Goal: Transaction & Acquisition: Purchase product/service

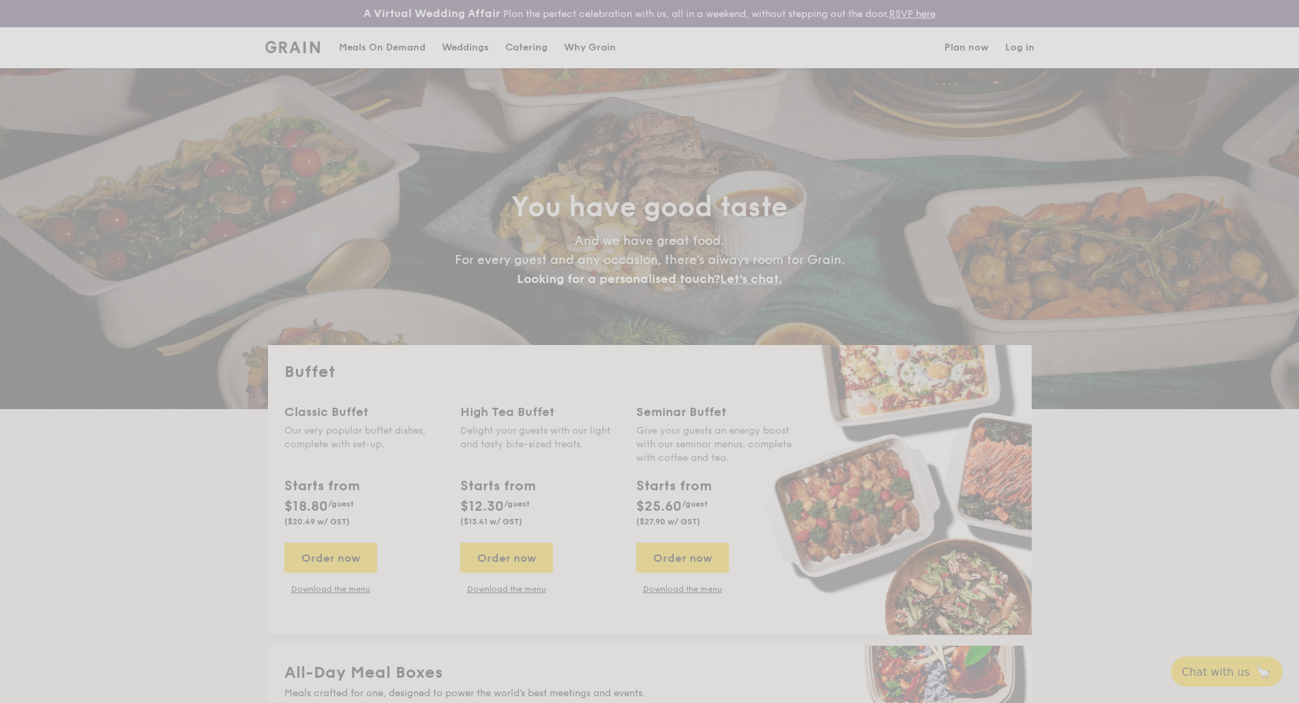
select select
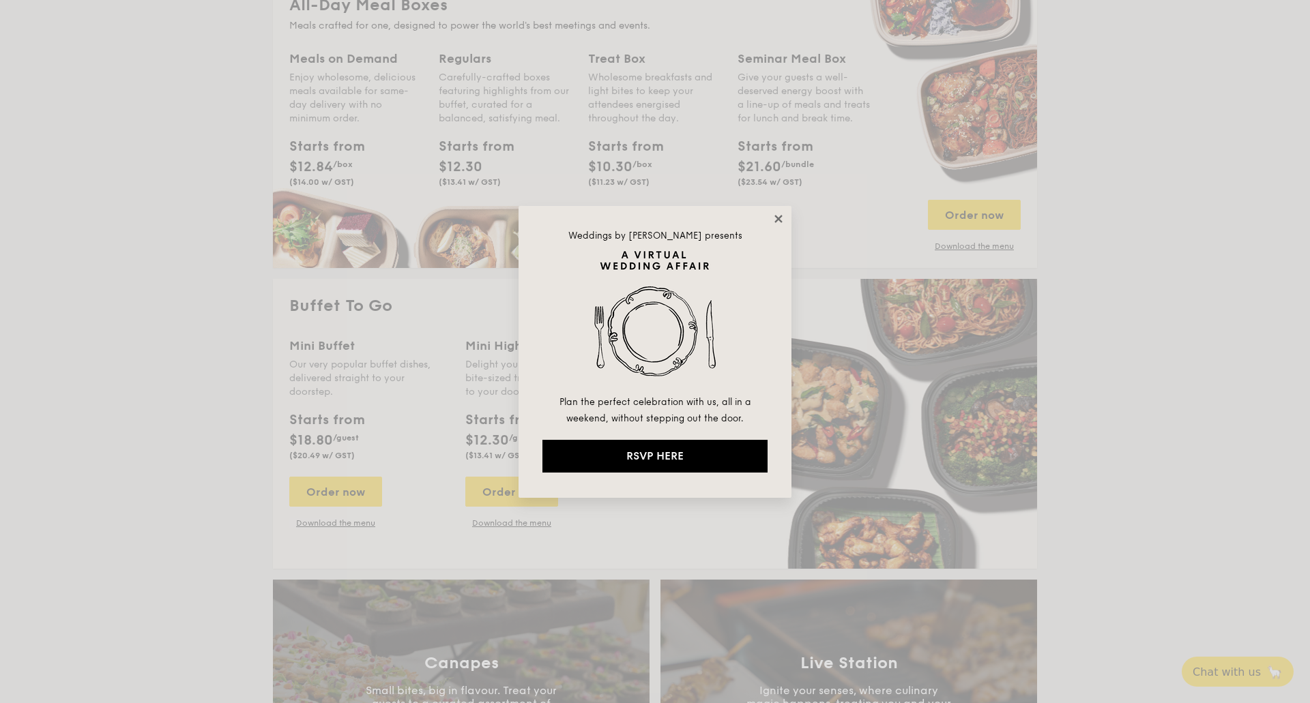
click at [778, 222] on icon at bounding box center [778, 219] width 12 height 12
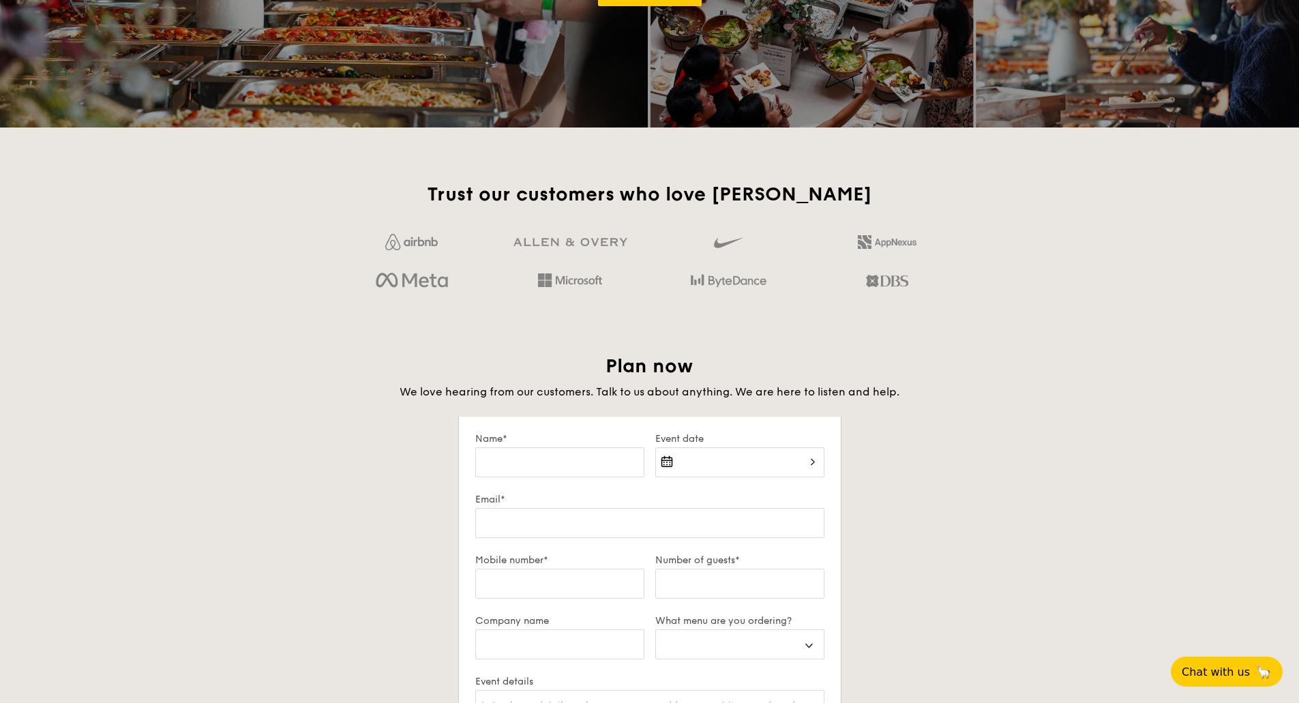
scroll to position [2168, 0]
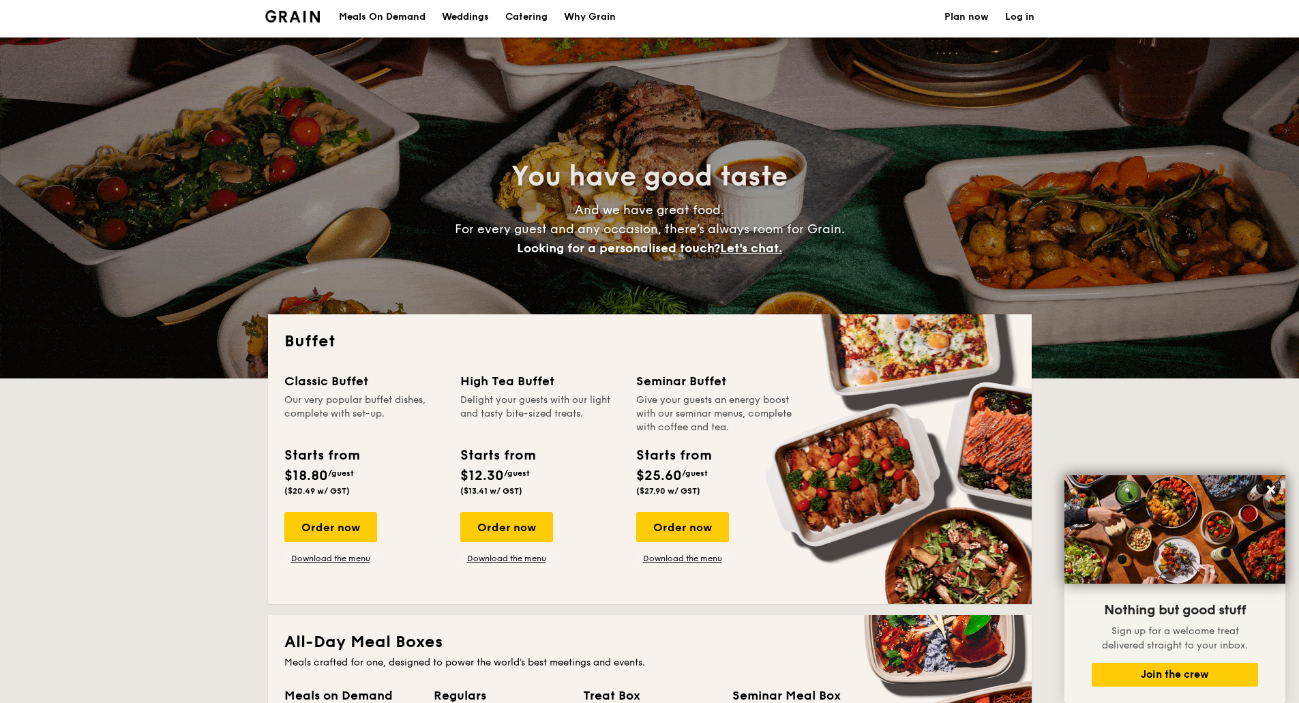
scroll to position [0, 0]
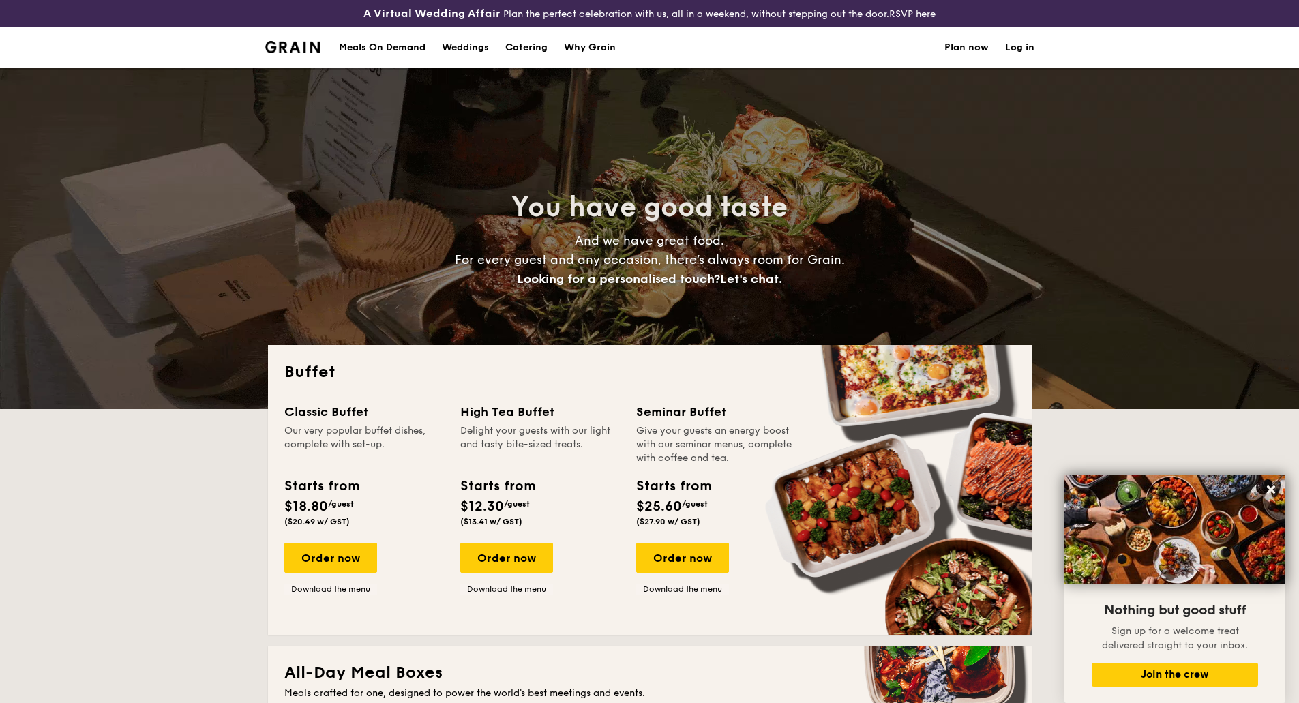
click at [515, 46] on h1 "Catering" at bounding box center [526, 47] width 42 height 41
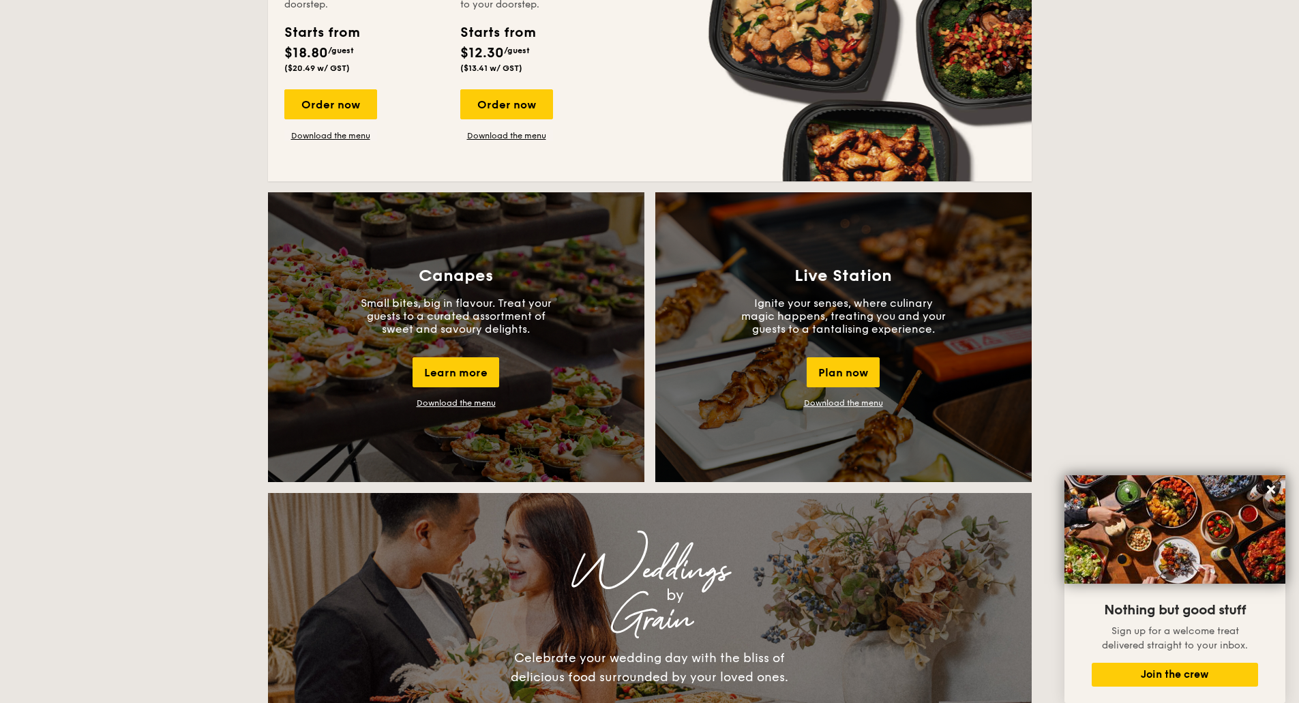
scroll to position [1057, 0]
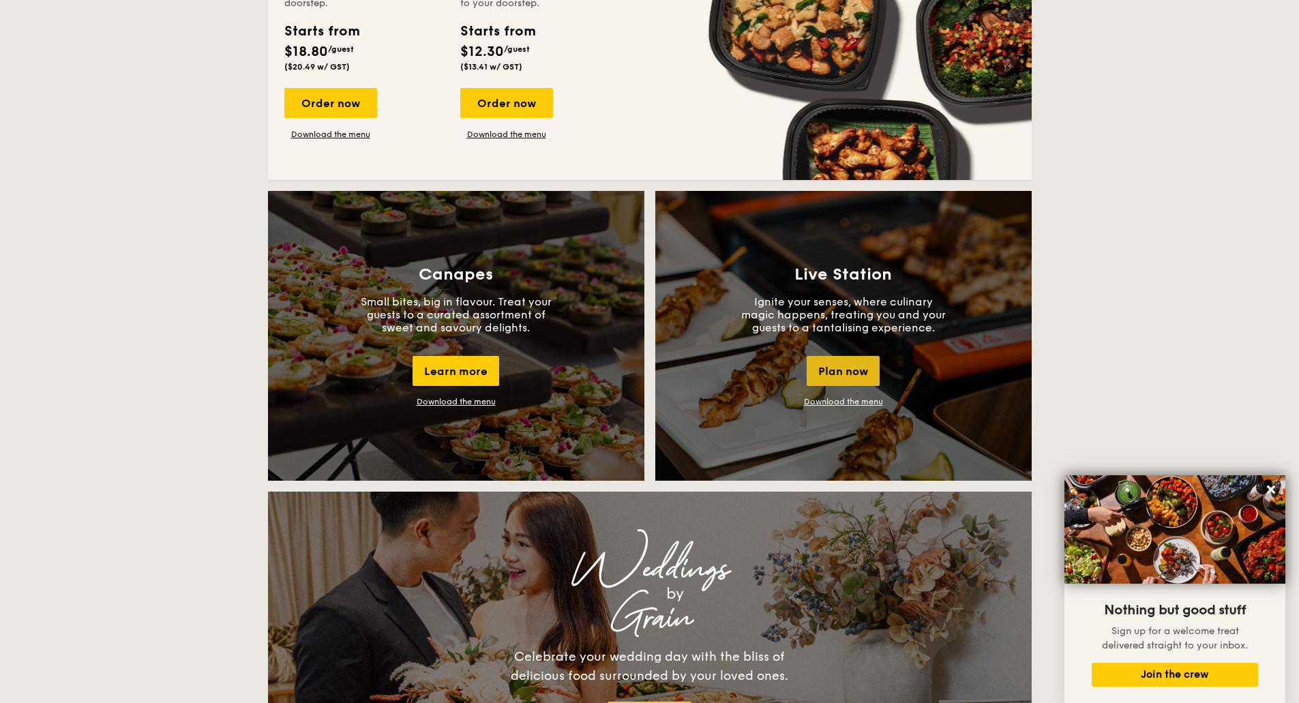
click at [844, 374] on div "Plan now" at bounding box center [843, 371] width 73 height 30
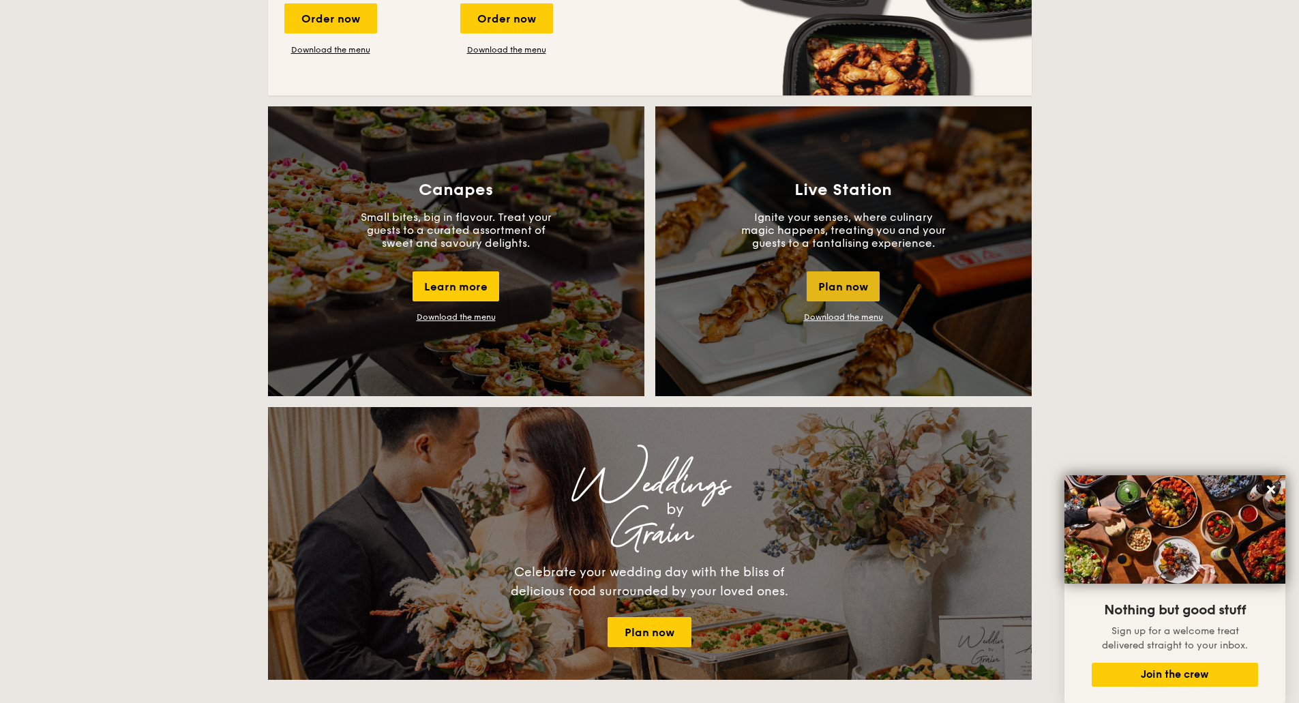
scroll to position [1141, 0]
click at [829, 315] on link "Download the menu" at bounding box center [843, 318] width 79 height 10
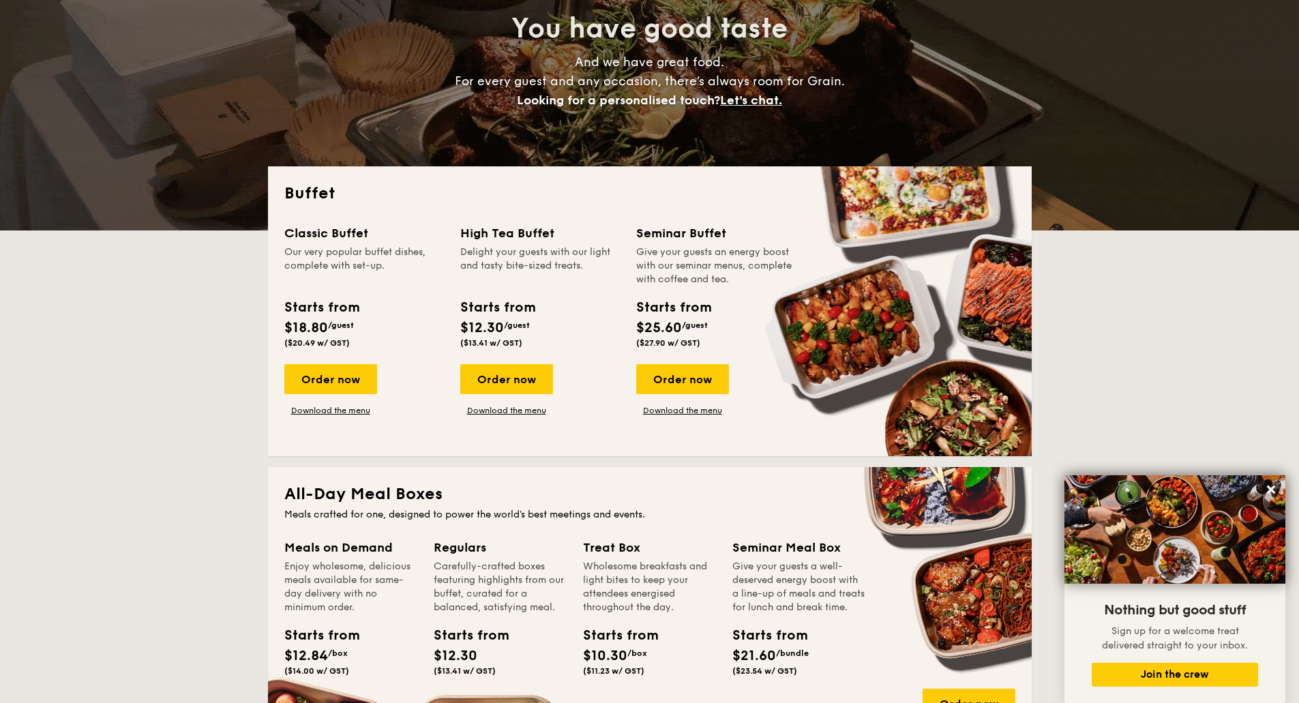
scroll to position [179, 0]
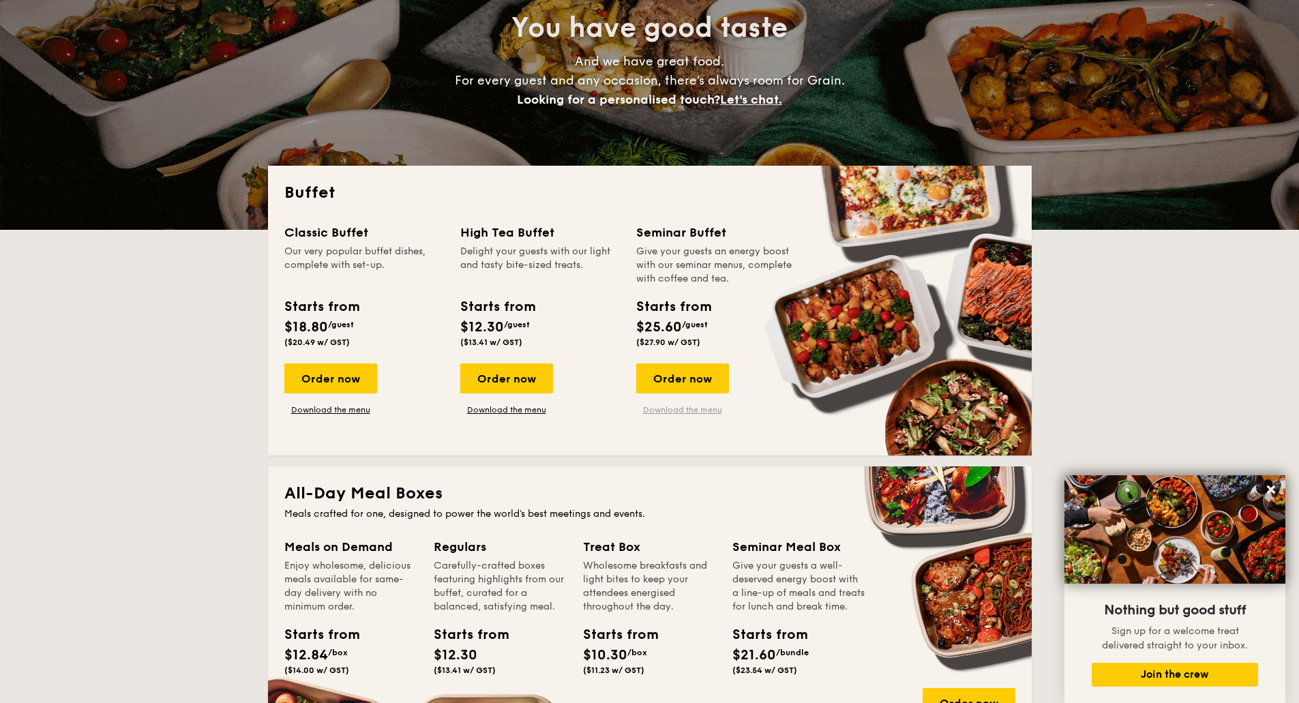
click at [689, 410] on link "Download the menu" at bounding box center [682, 409] width 93 height 11
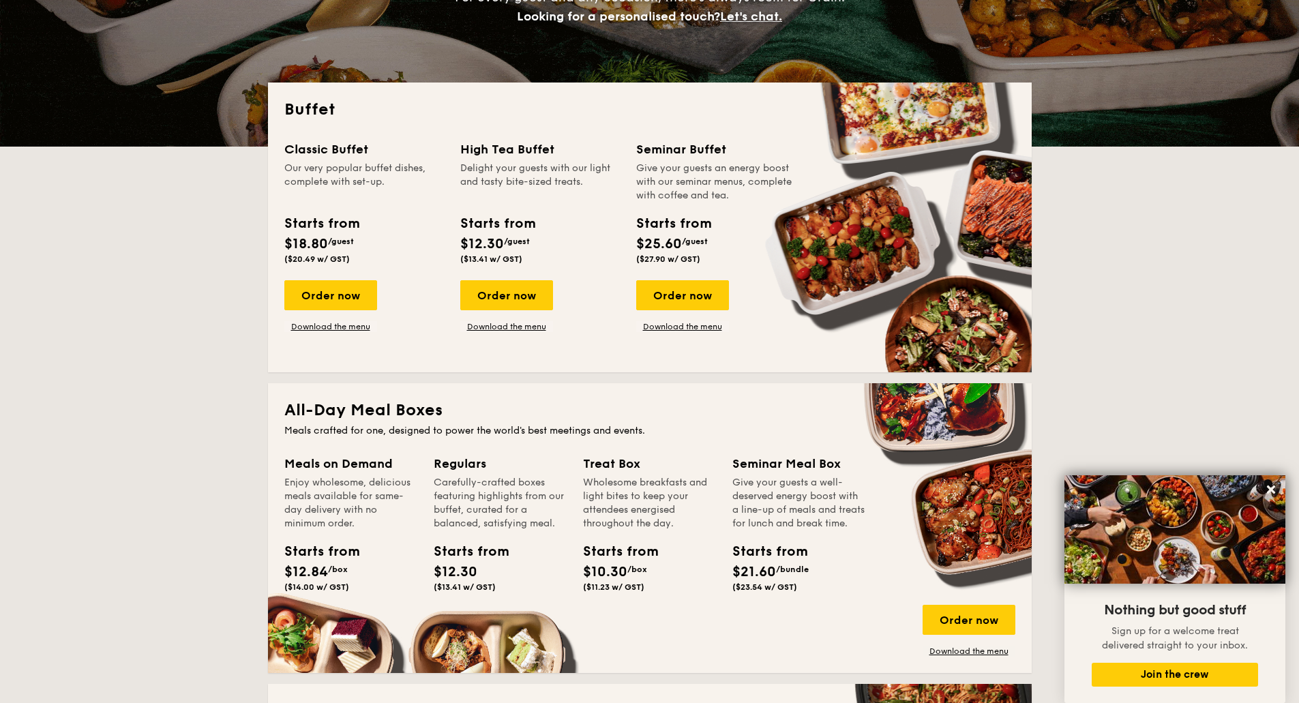
scroll to position [262, 0]
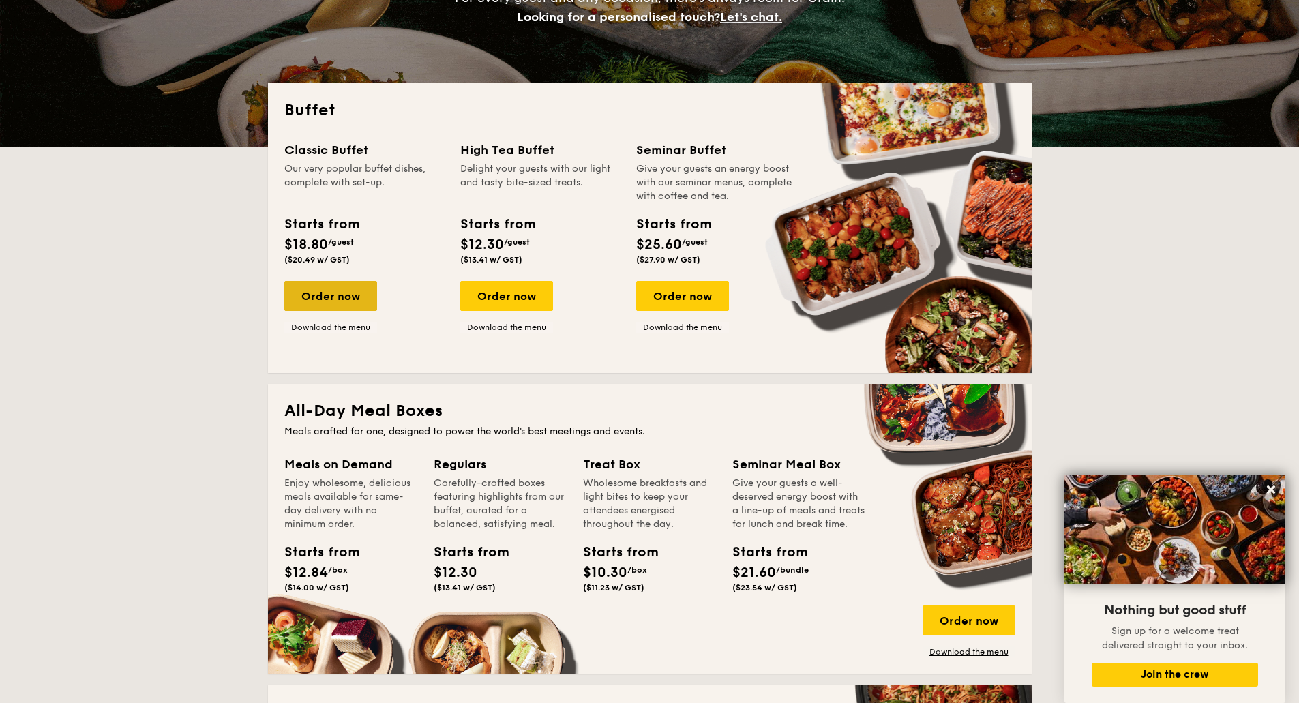
click at [347, 310] on div "Order now" at bounding box center [330, 296] width 93 height 30
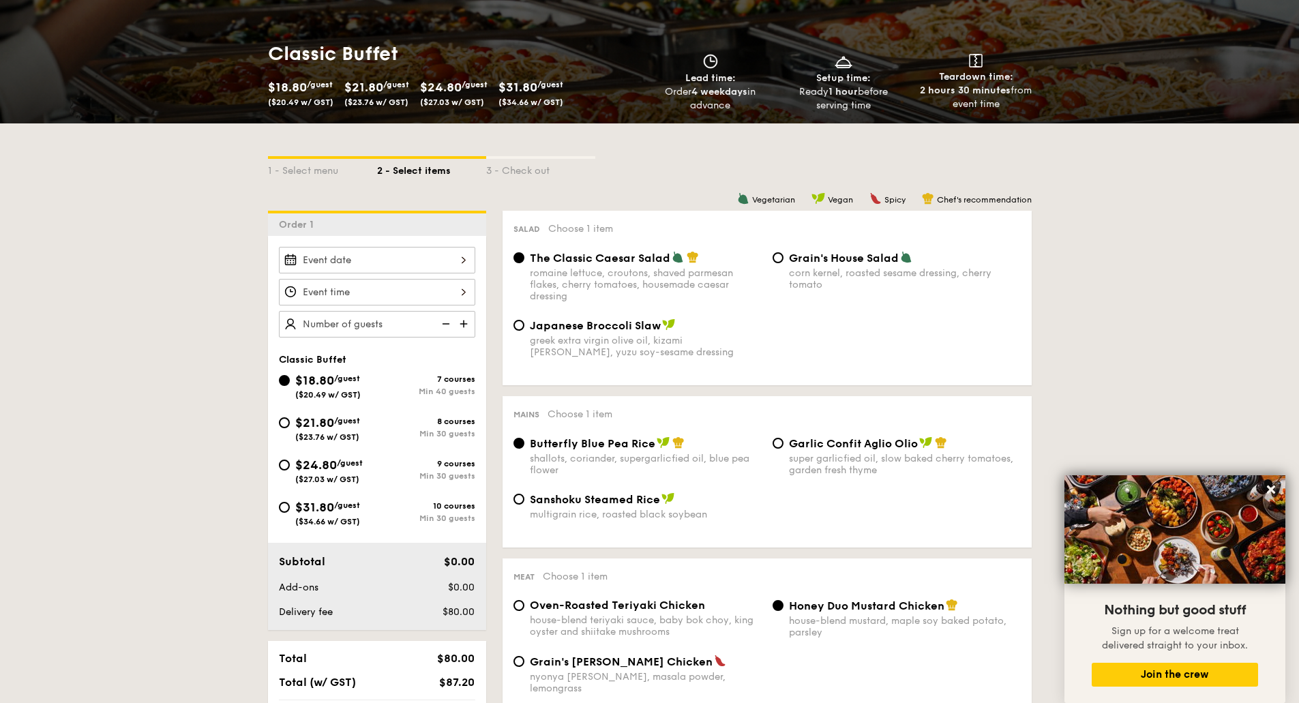
select select
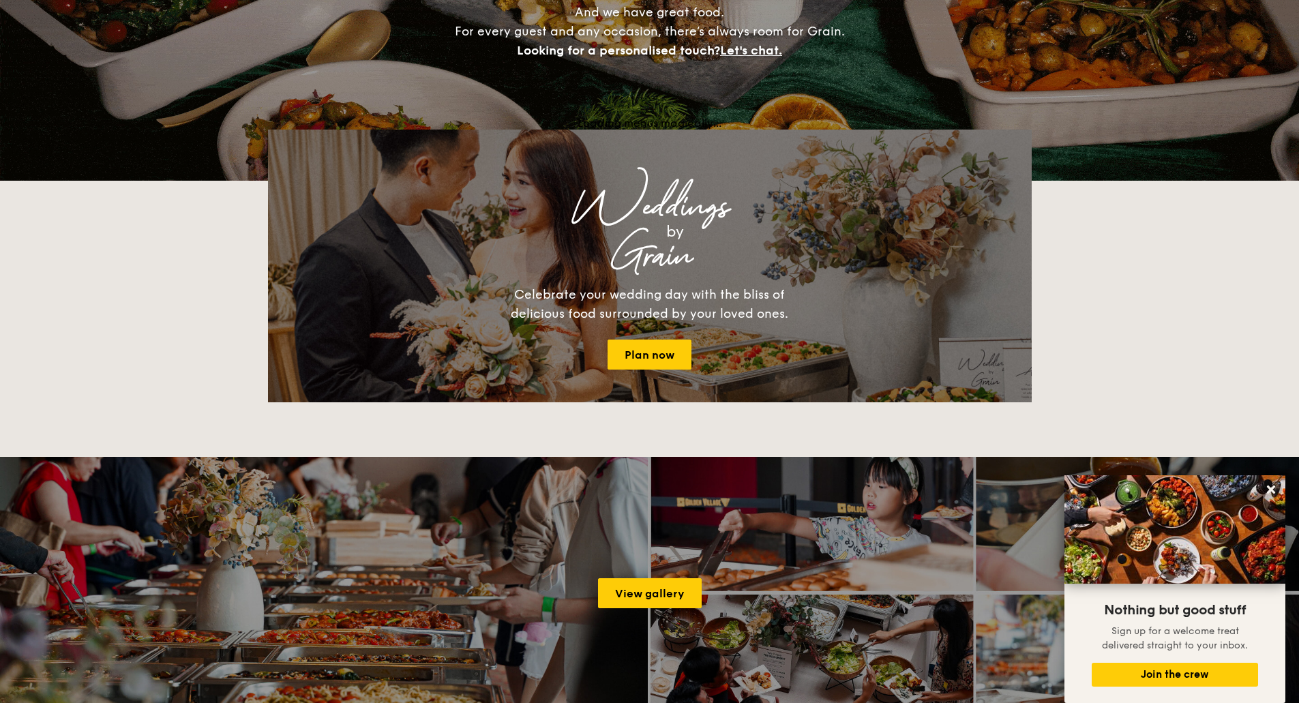
scroll to position [289, 0]
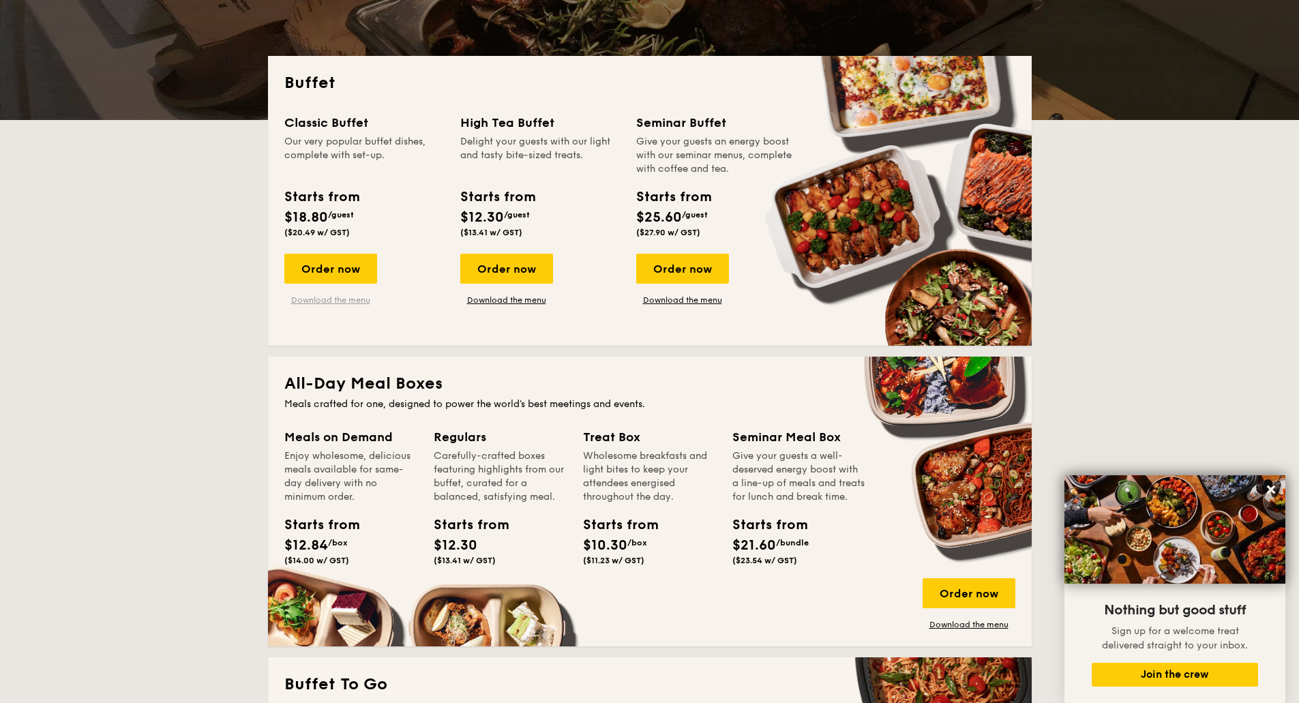
click at [347, 301] on link "Download the menu" at bounding box center [330, 300] width 93 height 11
